Goal: Navigation & Orientation: Find specific page/section

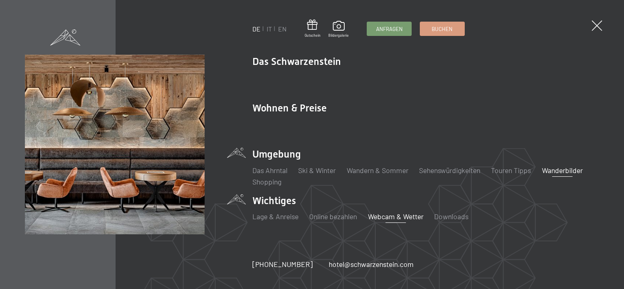
click at [390, 217] on link "Webcam & Wetter" at bounding box center [396, 216] width 56 height 9
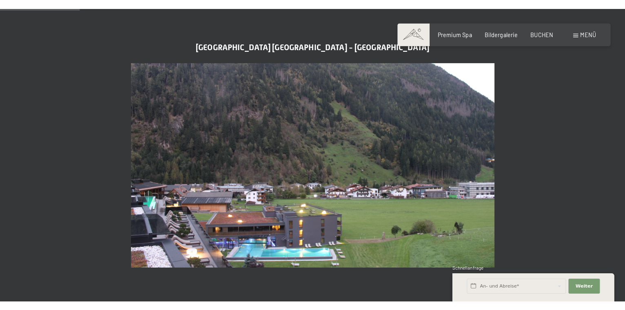
scroll to position [286, 0]
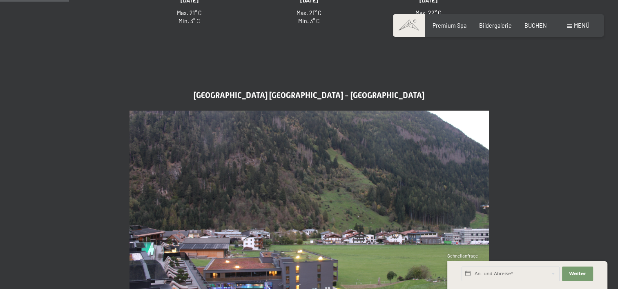
click at [568, 27] on span at bounding box center [569, 26] width 5 height 4
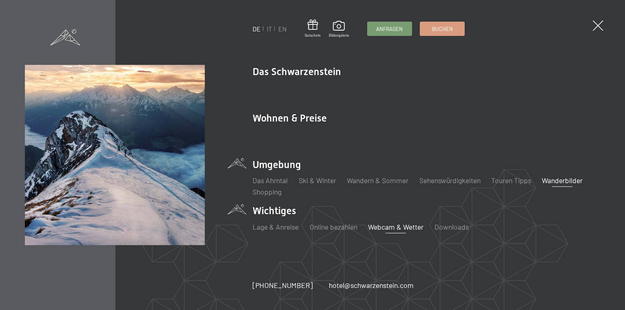
click at [562, 180] on link "Wanderbilder" at bounding box center [562, 180] width 41 height 9
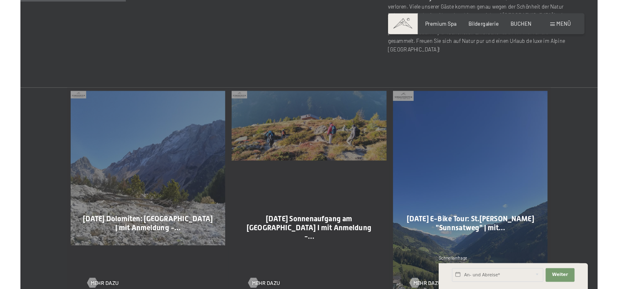
scroll to position [367, 0]
